Goal: Navigation & Orientation: Find specific page/section

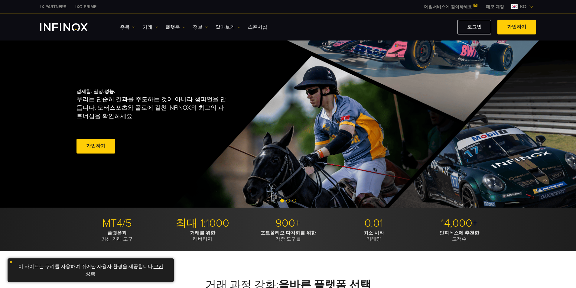
click at [199, 30] on link "정보" at bounding box center [200, 27] width 15 height 7
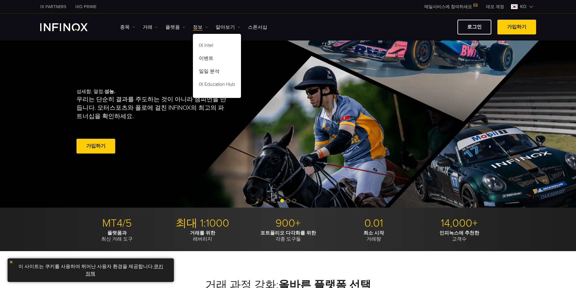
click at [305, 71] on div "섬세함. 열정. 성능. 우리는 단순히 결과를 주도하는 것이 아니라 챔피언을 만듭니다. 모터스포츠와 폴로에 걸친 INFINOX의 최고의 파트너십…" at bounding box center [288, 122] width 436 height 172
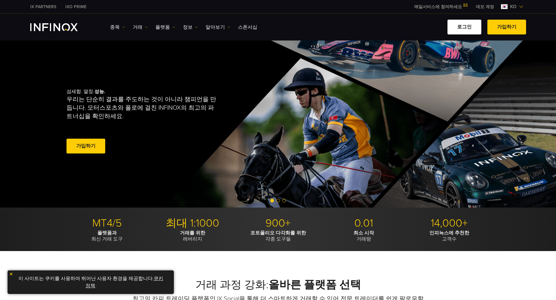
click at [469, 27] on link "로그인" at bounding box center [465, 27] width 34 height 15
